Goal: Find specific page/section: Find specific page/section

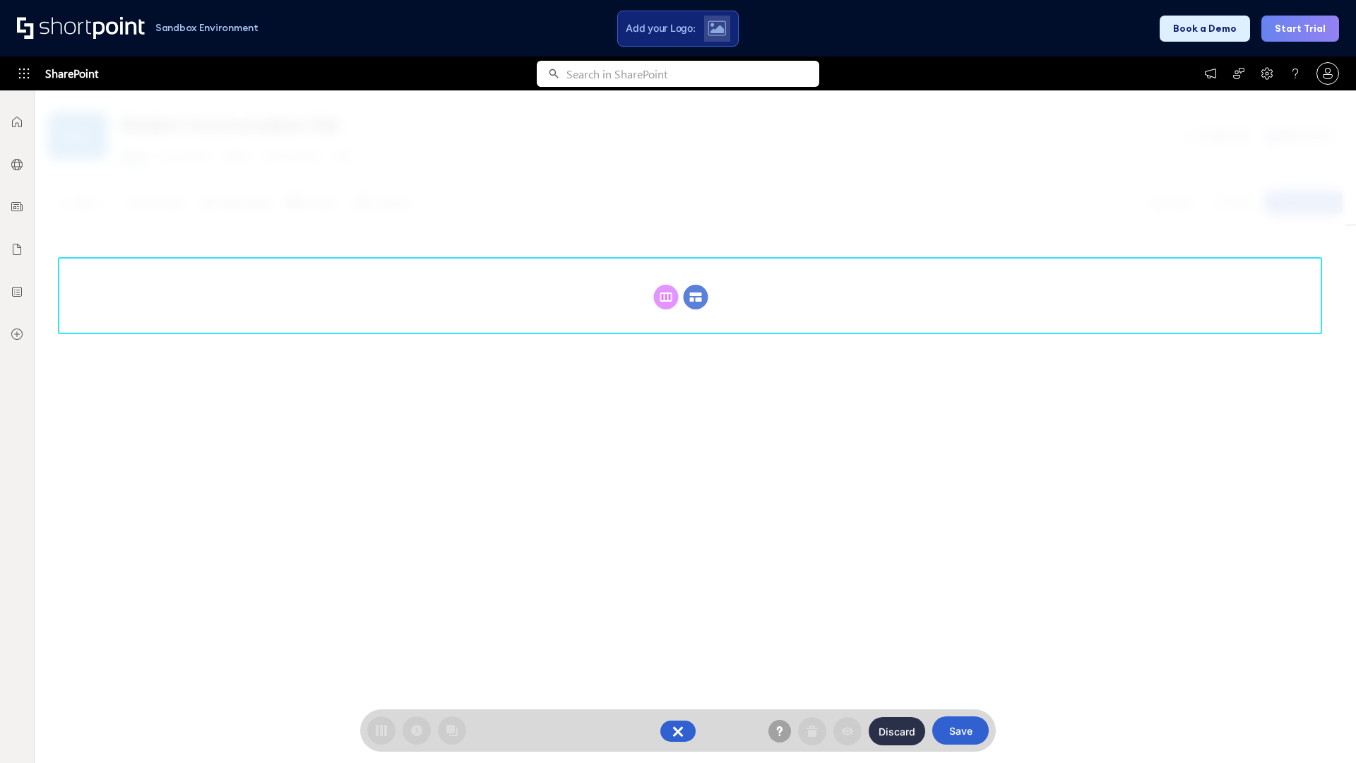
click at [696, 285] on circle at bounding box center [696, 297] width 25 height 25
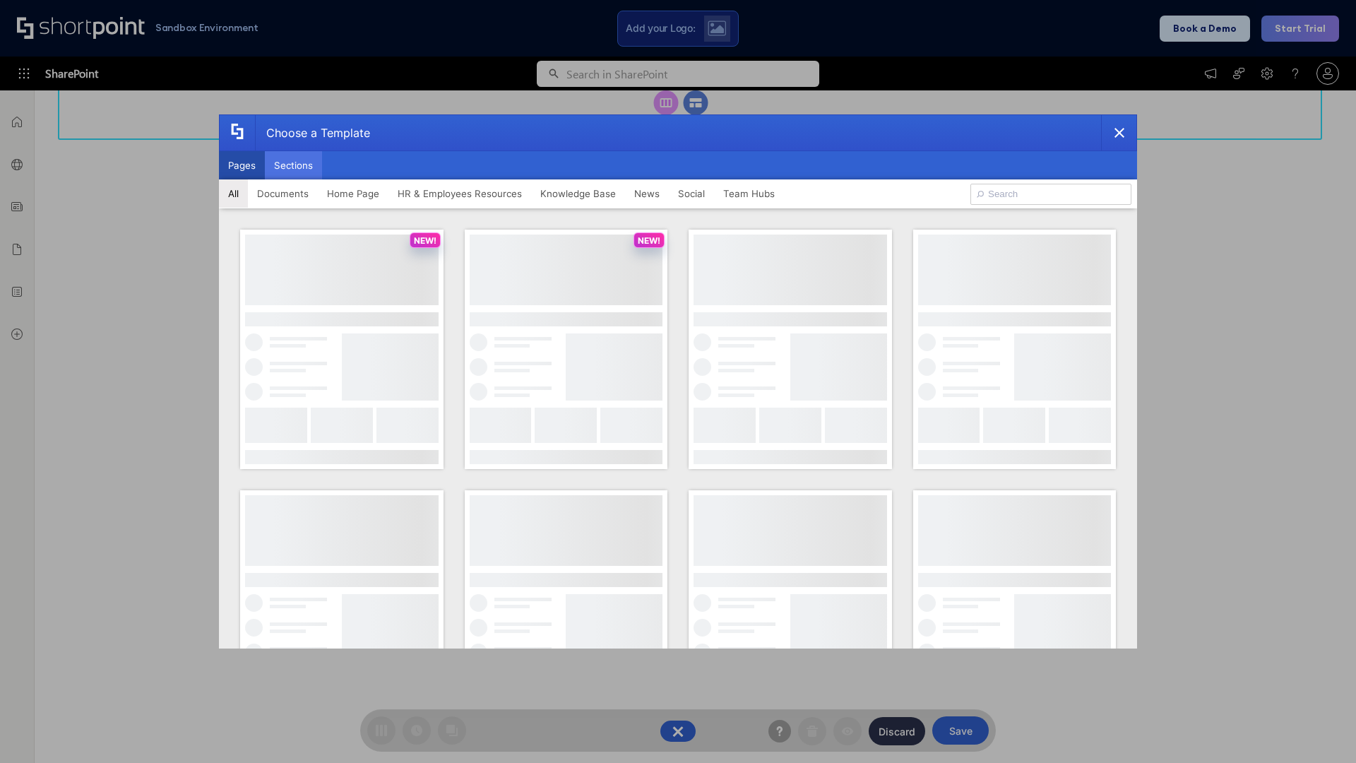
click at [293, 165] on button "Sections" at bounding box center [293, 165] width 57 height 28
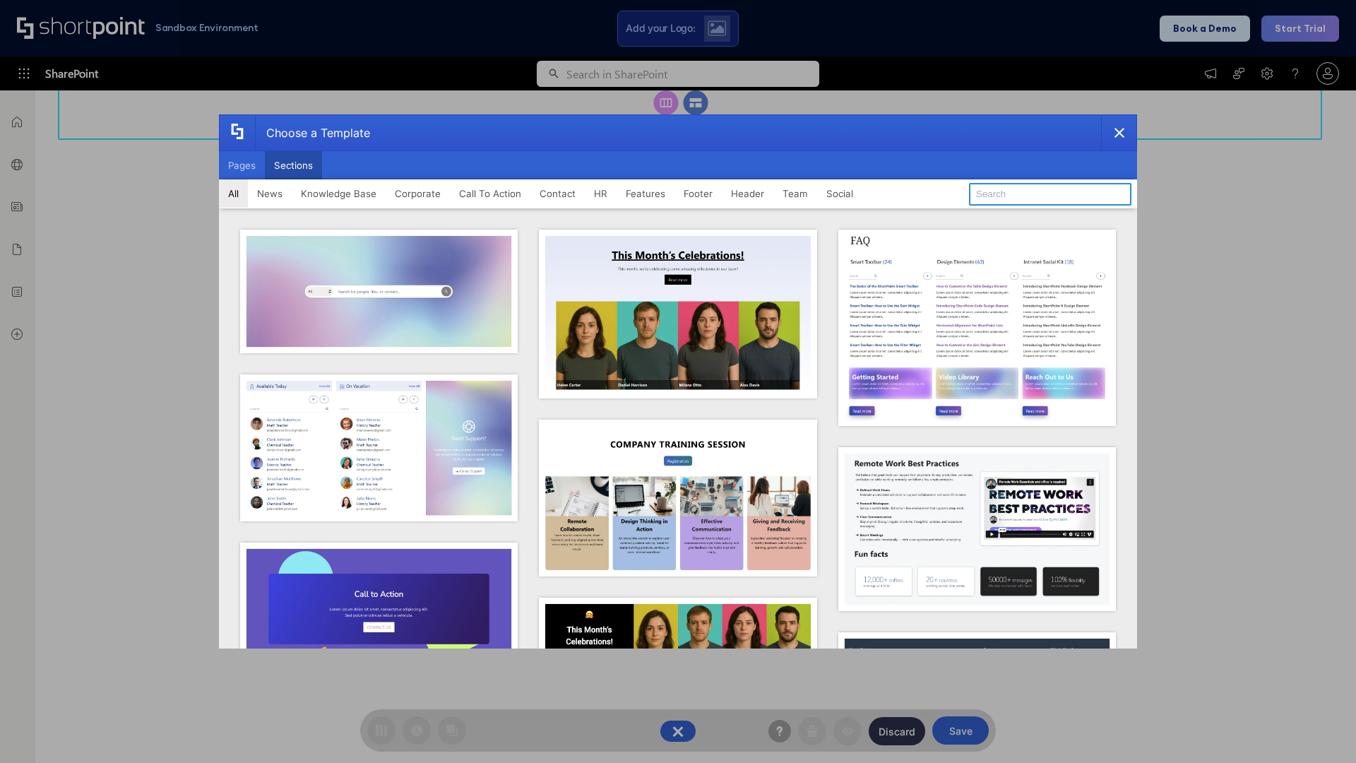
type input "Footer 8"
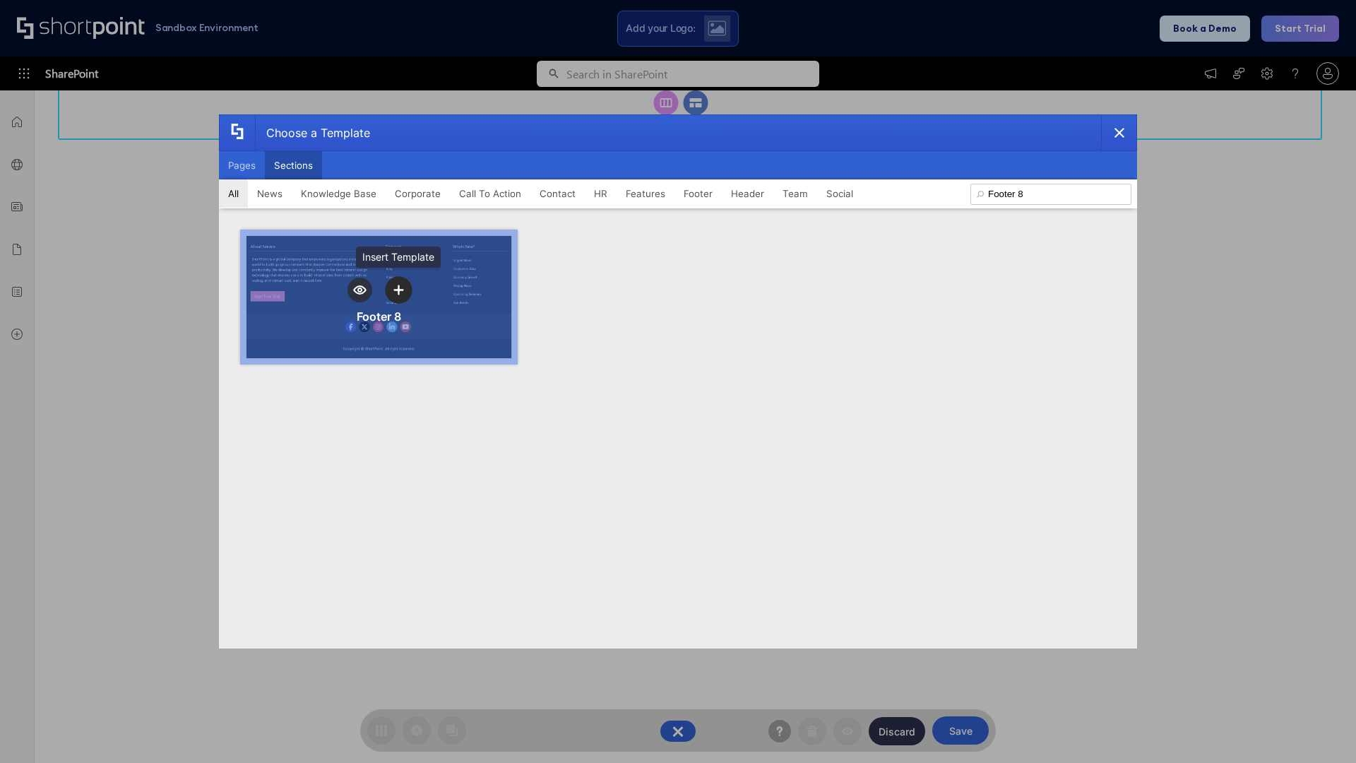
click at [398, 290] on icon "template selector" at bounding box center [398, 290] width 10 height 10
